Goal: Information Seeking & Learning: Get advice/opinions

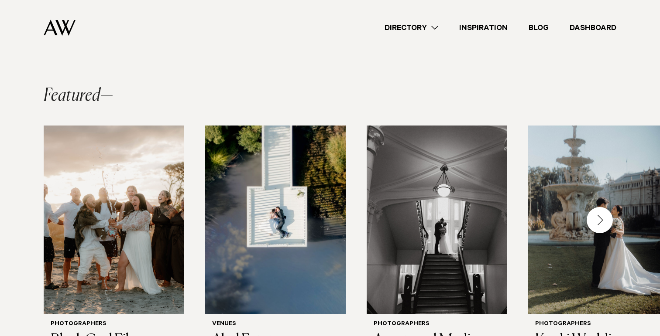
scroll to position [291, 0]
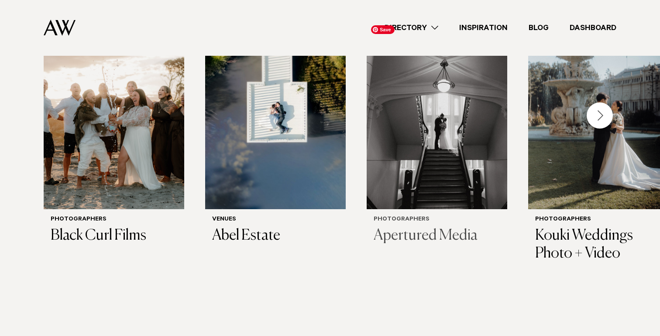
click at [439, 196] on img "3 / 30" at bounding box center [437, 115] width 141 height 189
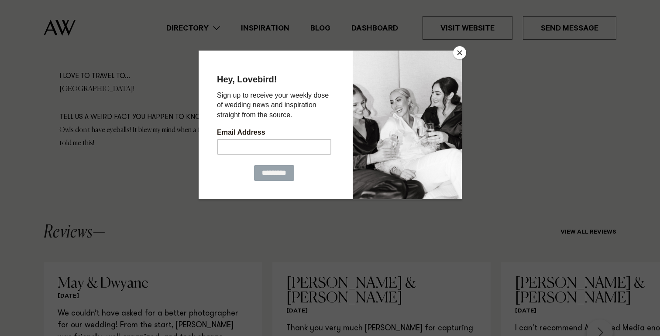
scroll to position [758, 0]
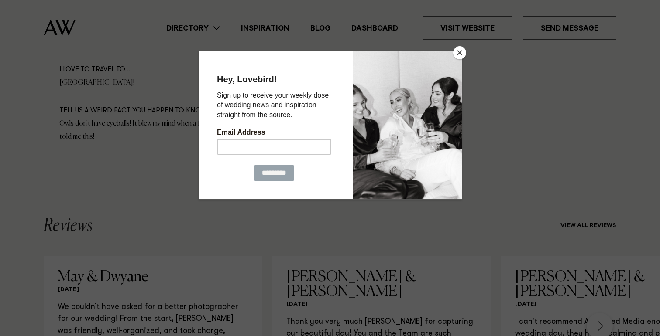
click at [459, 51] on button "Close" at bounding box center [459, 52] width 13 height 13
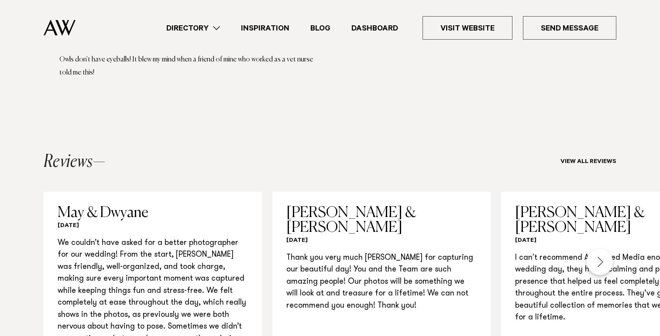
scroll to position [906, 0]
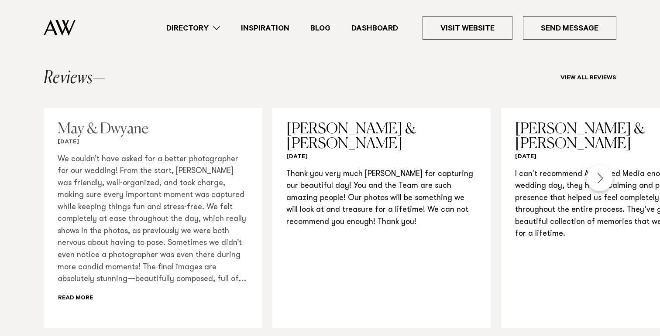
click at [89, 285] on div "We couldn’t have asked for a better photographer for our wedding! From the star…" at bounding box center [153, 229] width 190 height 151
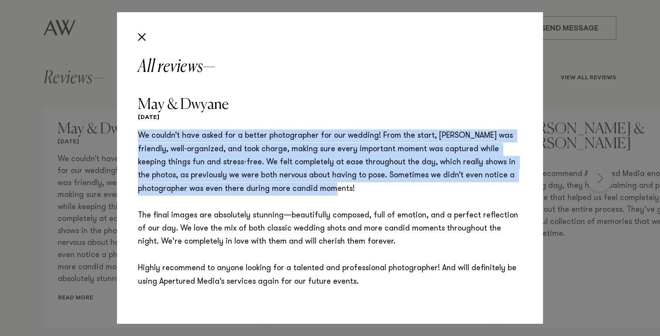
drag, startPoint x: 138, startPoint y: 131, endPoint x: 342, endPoint y: 198, distance: 214.3
click at [343, 198] on p "We couldn’t have asked for a better photographer for our wedding! From the star…" at bounding box center [330, 209] width 384 height 159
copy p "We couldn’t have asked for a better photographer for our wedding! From the star…"
